Goal: Information Seeking & Learning: Learn about a topic

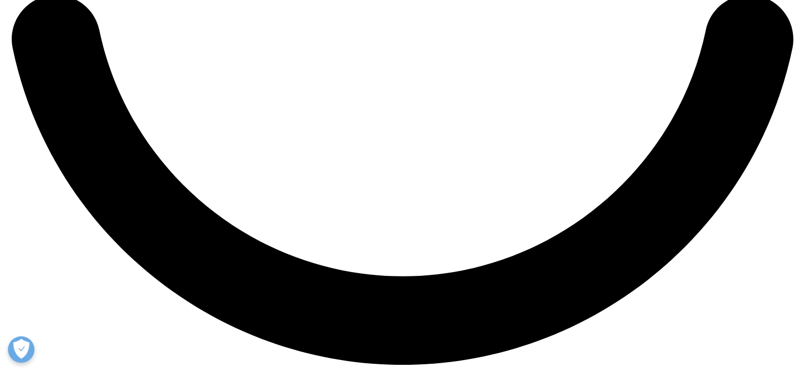
scroll to position [2118, 0]
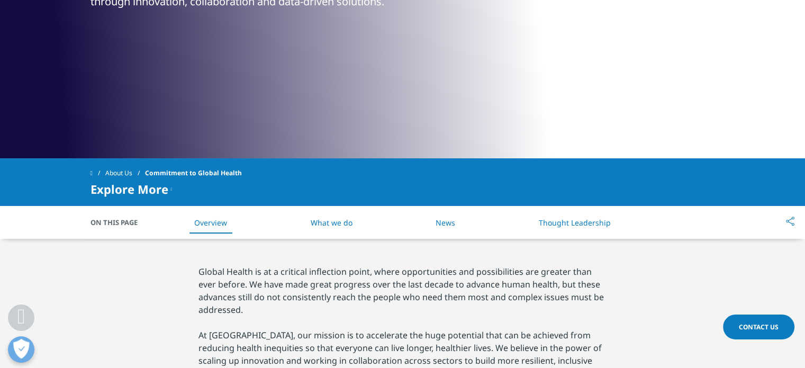
scroll to position [265, 0]
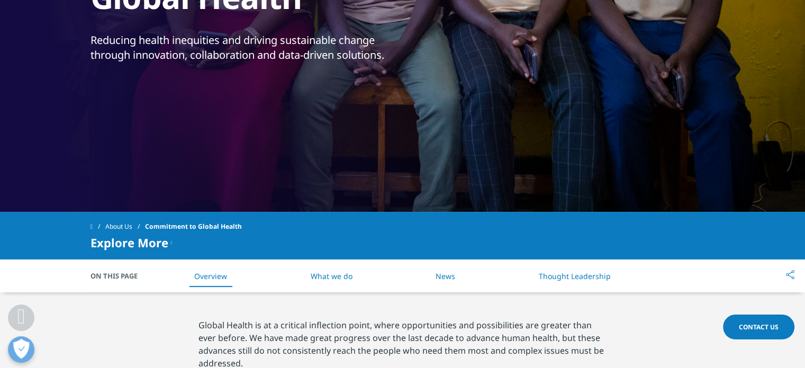
click at [332, 273] on link "What we do" at bounding box center [332, 276] width 42 height 10
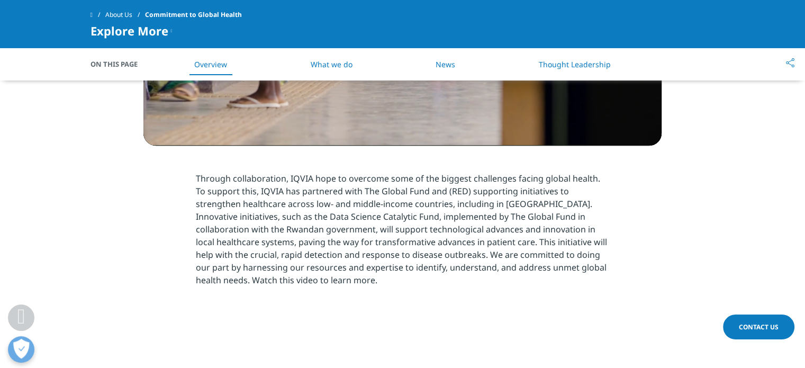
scroll to position [892, 0]
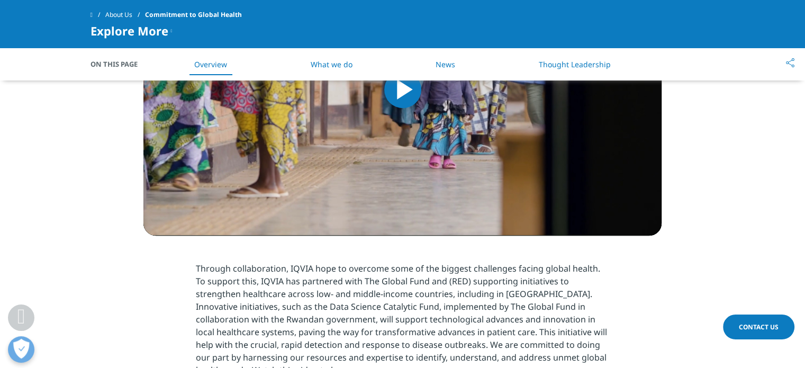
click at [332, 64] on link "What we do" at bounding box center [332, 64] width 42 height 10
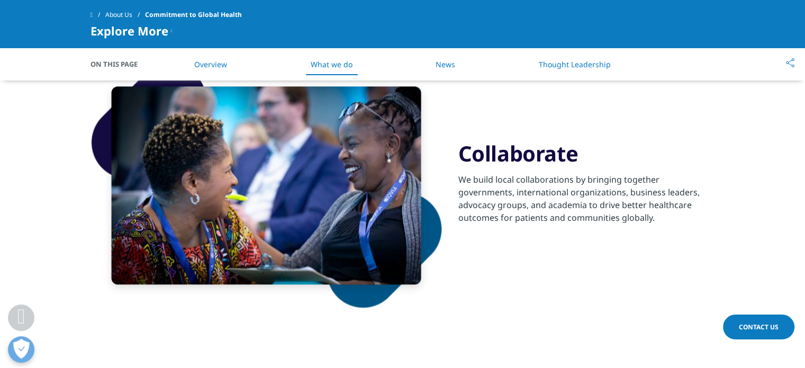
scroll to position [1268, 0]
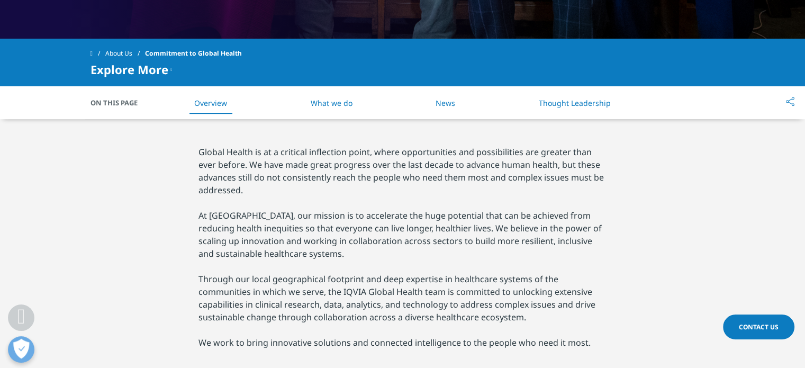
scroll to position [477, 0]
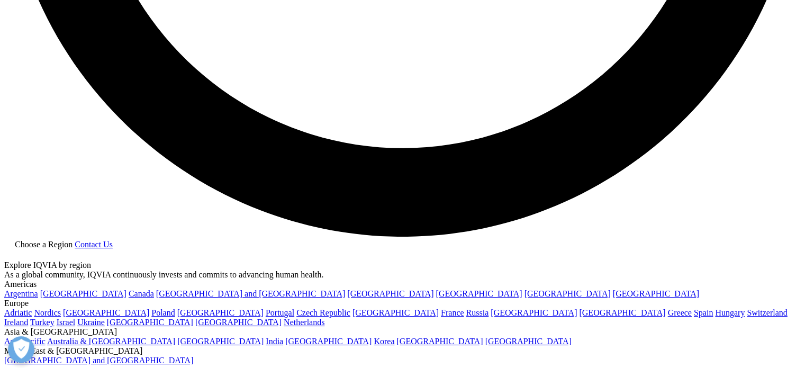
scroll to position [2173, 0]
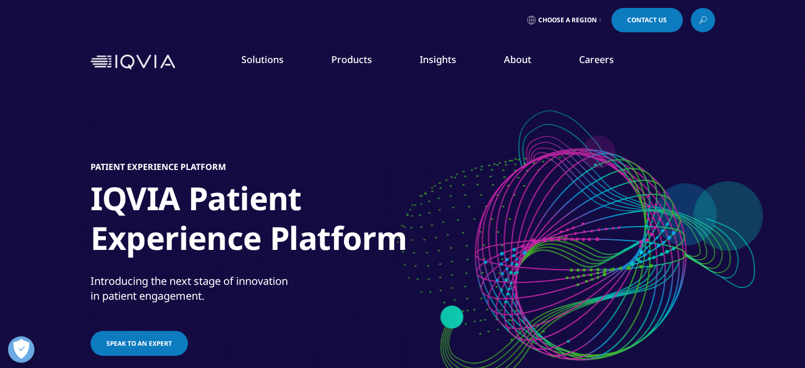
click at [456, 262] on link "Safety & Pharmacovigilance" at bounding box center [509, 263] width 187 height 12
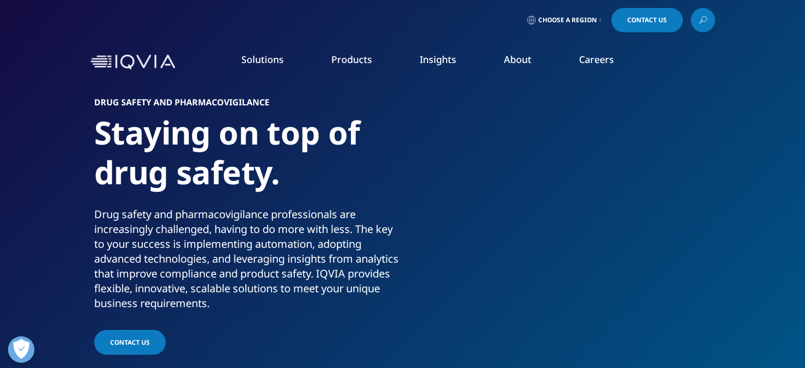
click at [52, 170] on link "Research & Development" at bounding box center [72, 171] width 92 height 11
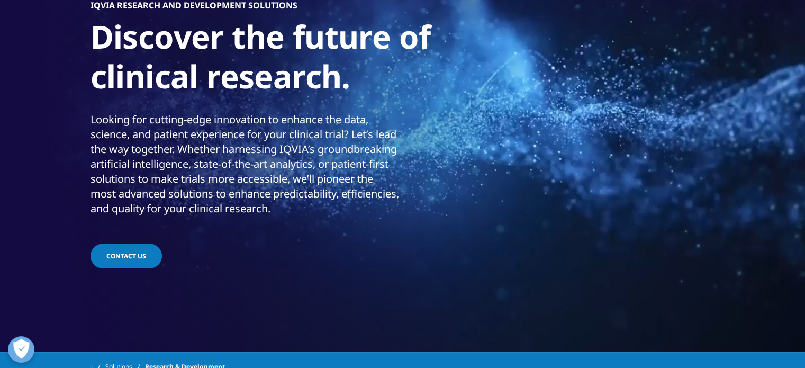
scroll to position [53, 0]
